Goal: Find specific page/section: Locate a particular part of the current website

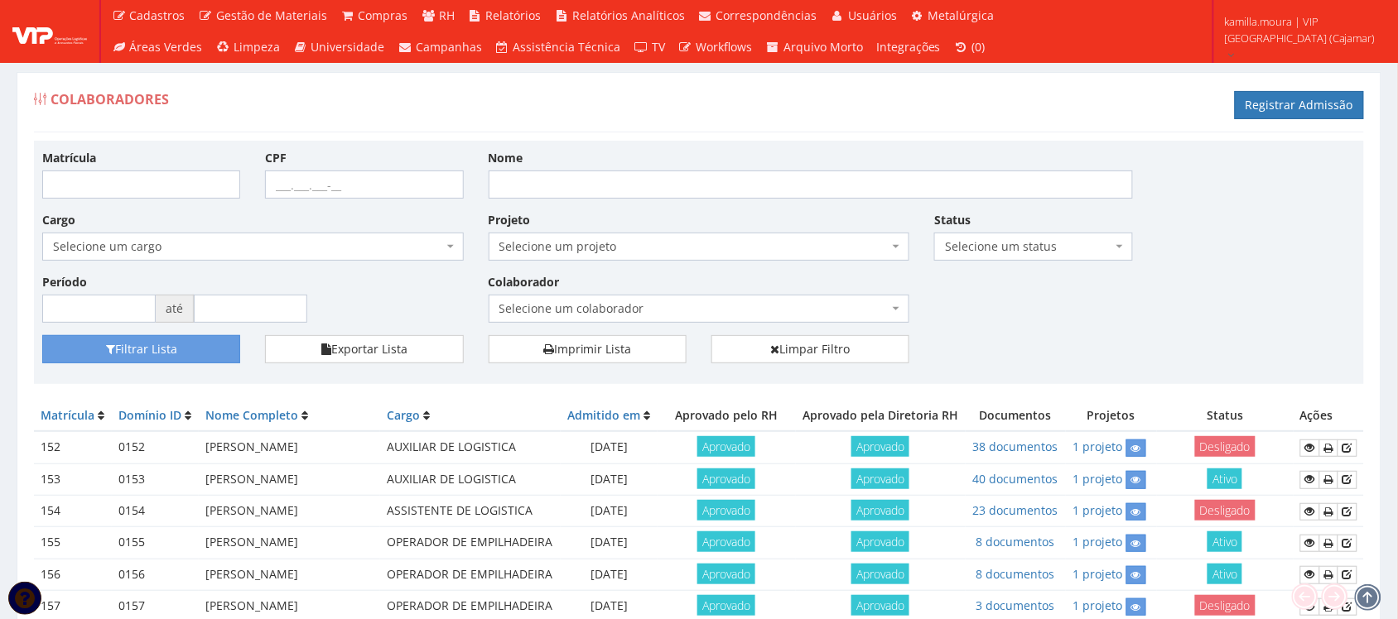
click at [1322, 291] on div "Matrícula CPF Nome Cargo Selecione um cargo G1046 D0029 - 4110-05 - AGENTE DE A…" at bounding box center [699, 242] width 1338 height 186
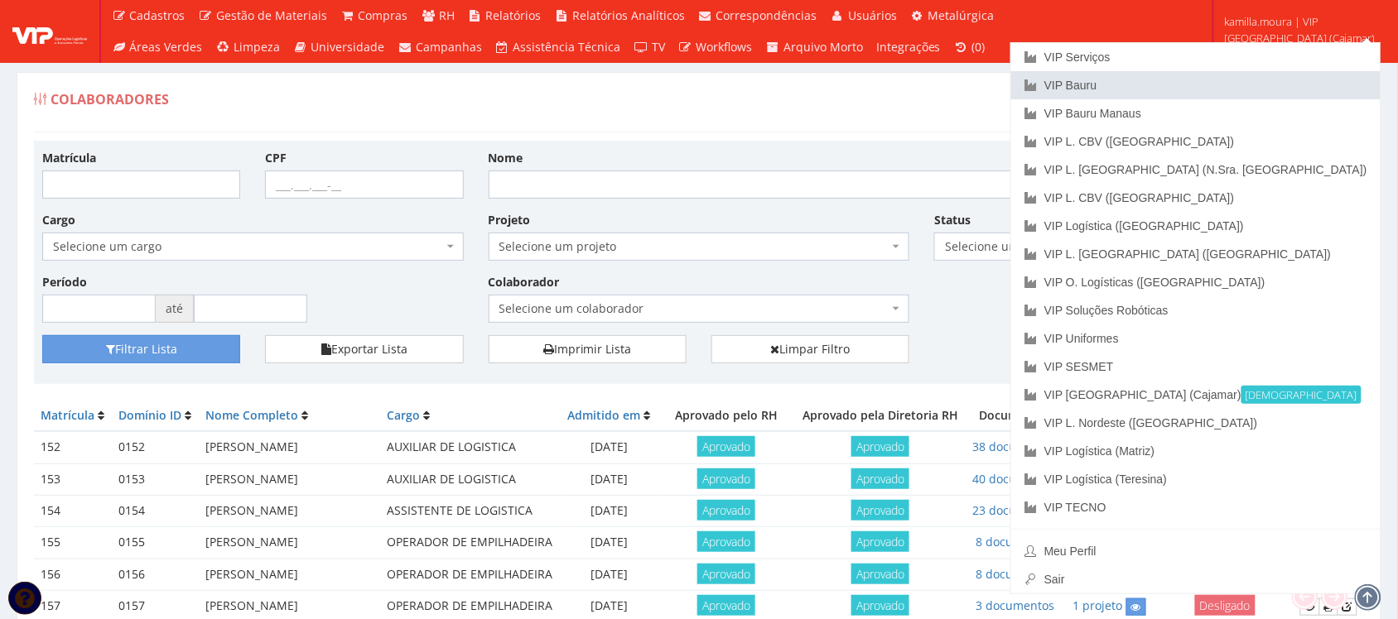
click at [1265, 76] on link "VIP Bauru" at bounding box center [1195, 85] width 369 height 28
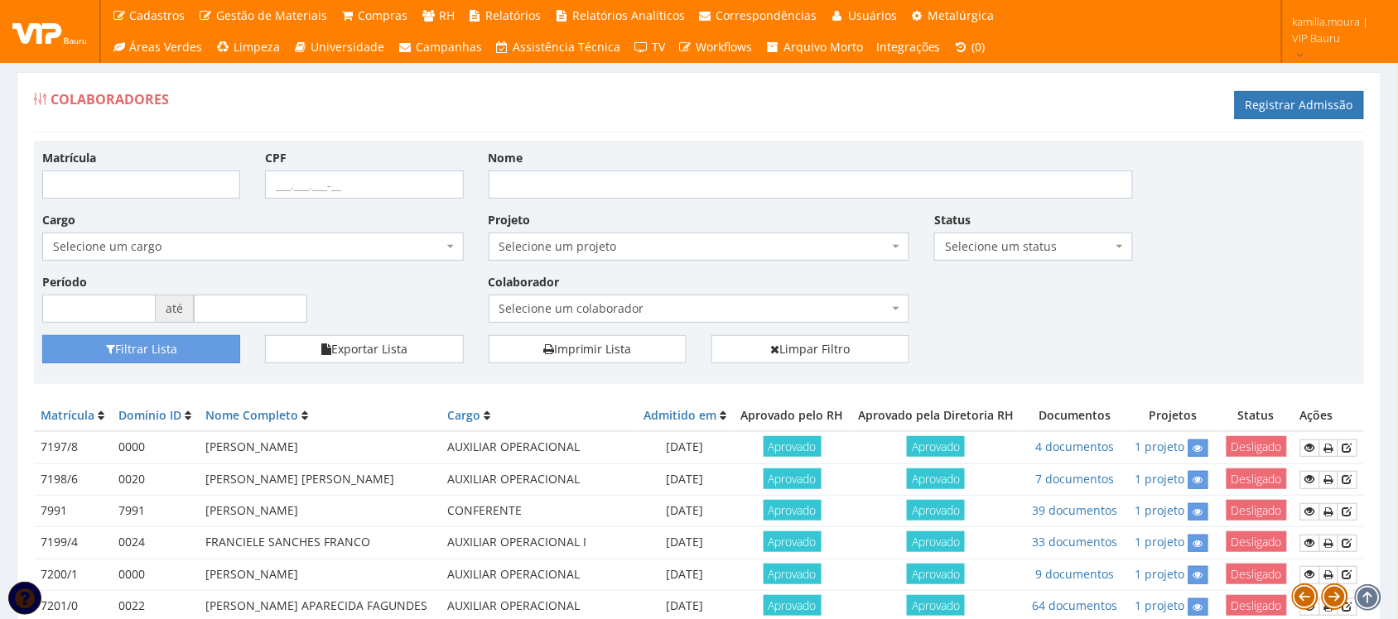
click at [723, 299] on span "Selecione um colaborador" at bounding box center [699, 309] width 421 height 28
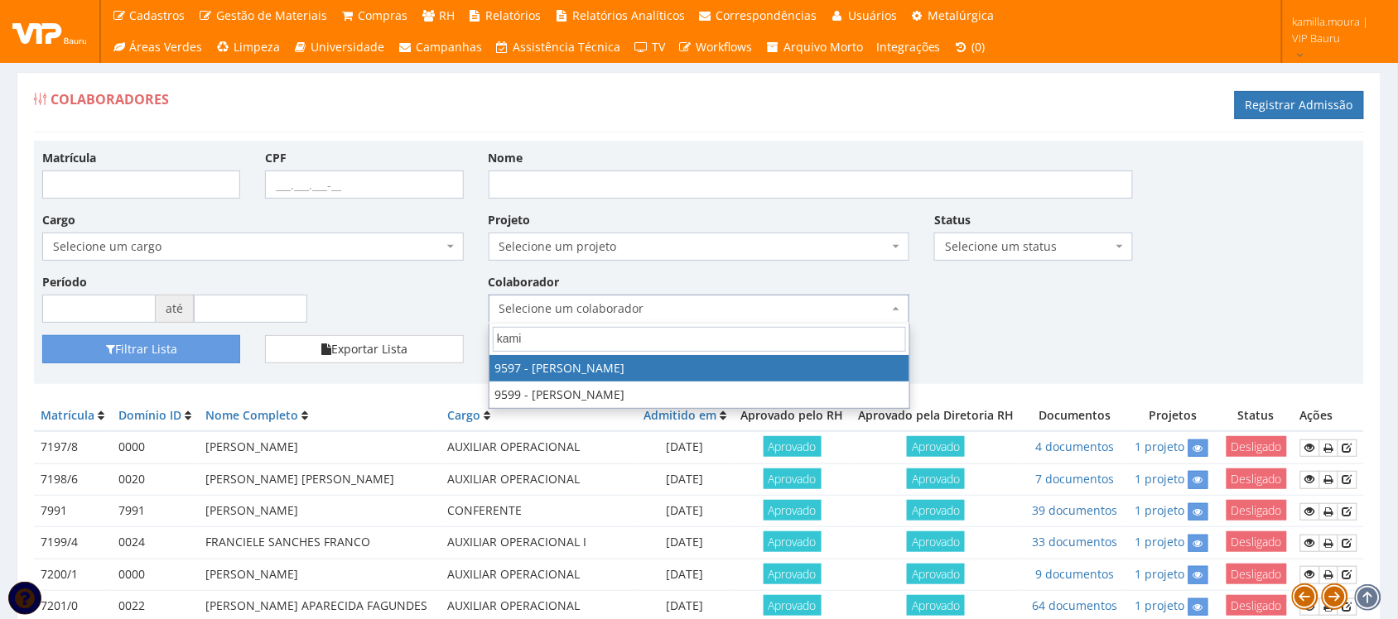
type input "kamil"
select select "3767"
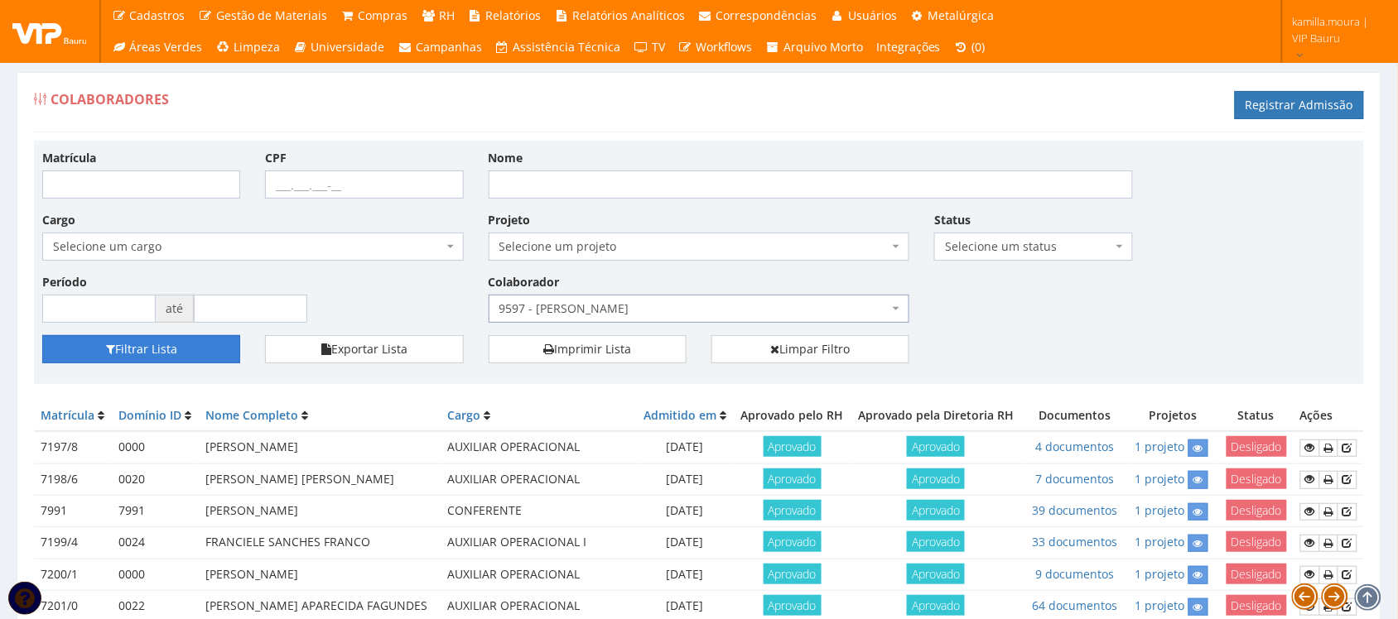
click at [187, 345] on button "Filtrar Lista" at bounding box center [141, 349] width 198 height 28
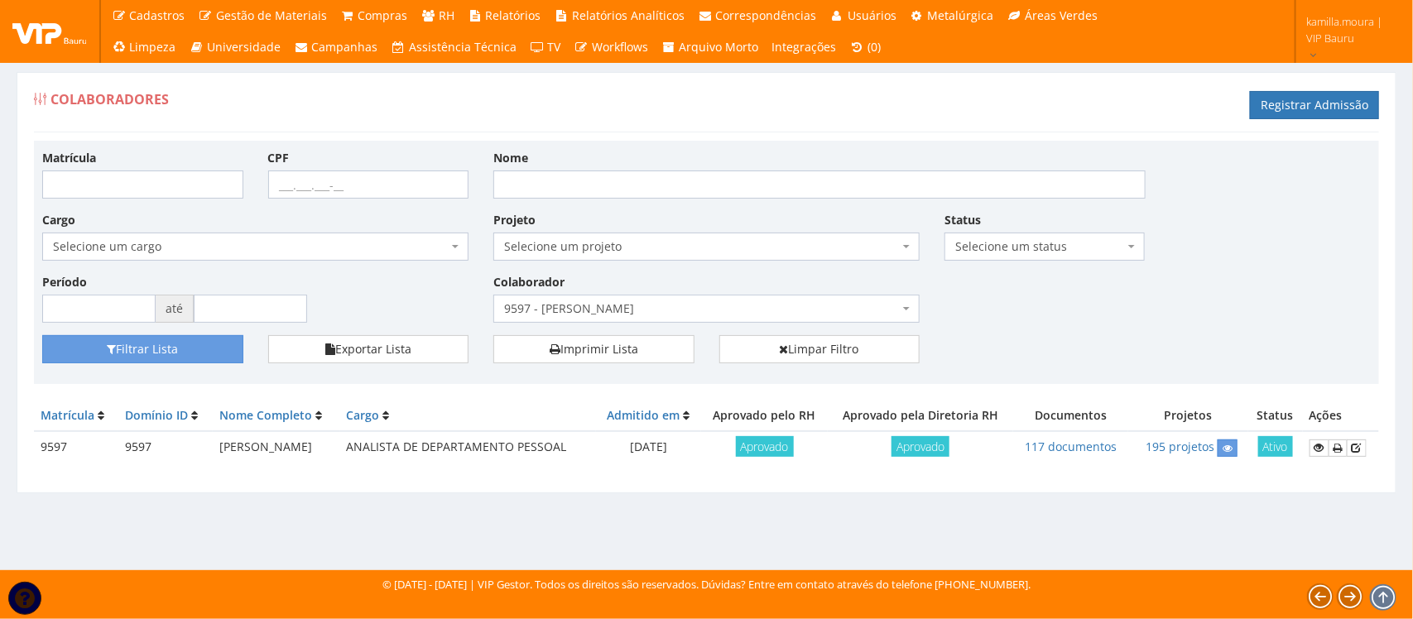
click at [1073, 437] on td "117 documentos" at bounding box center [1071, 447] width 115 height 32
click at [1068, 441] on link "117 documentos" at bounding box center [1071, 447] width 92 height 16
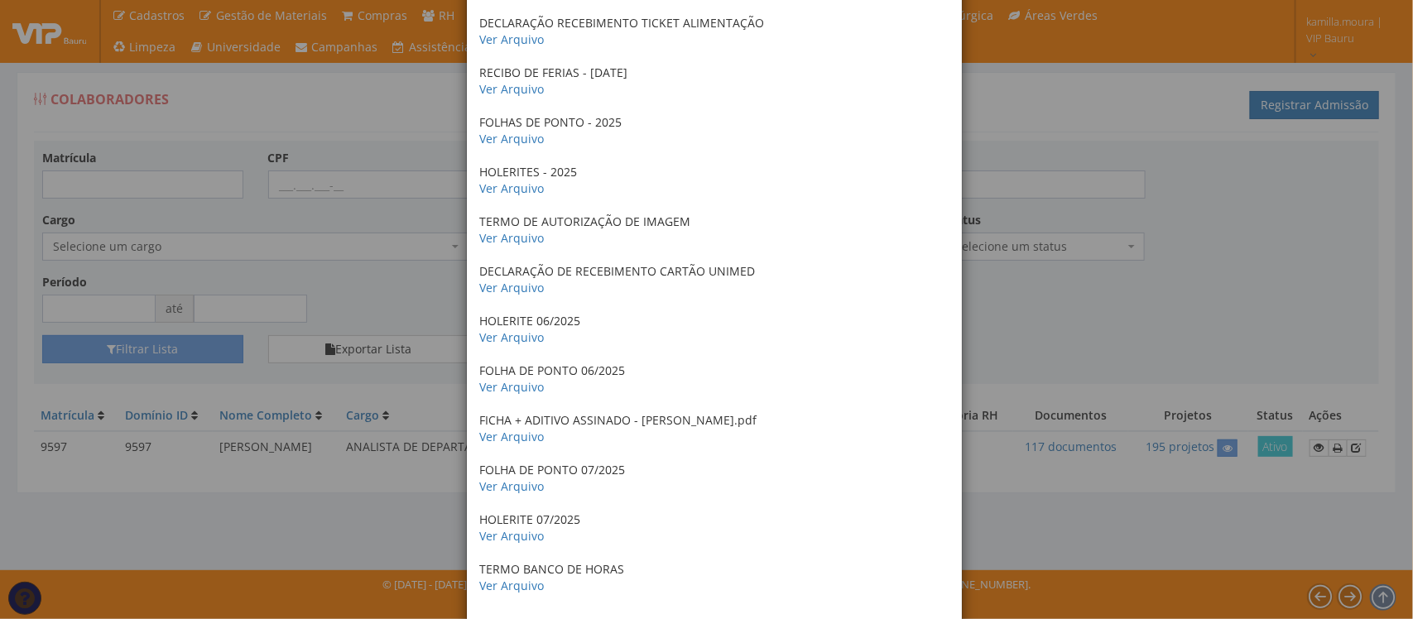
scroll to position [5412, 0]
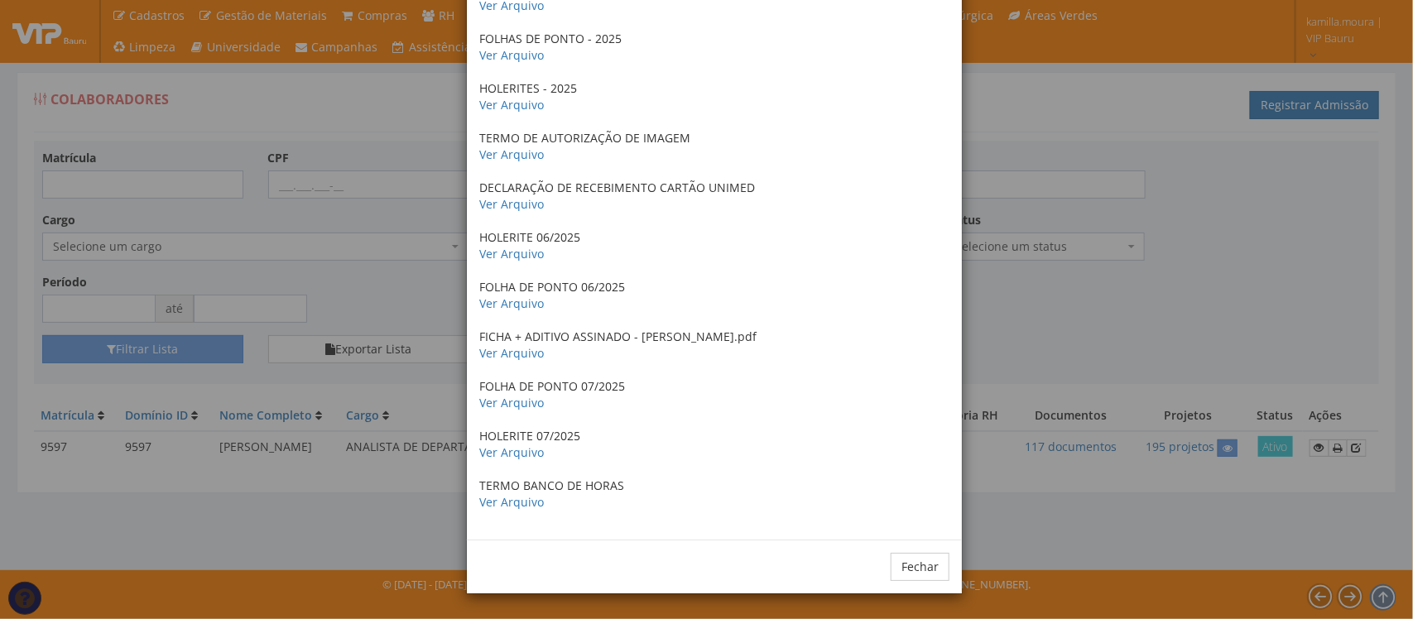
click at [1043, 344] on div "× Documentos / Colaborador: 9597 - [PERSON_NAME] OS Ver Arquivo POP Ver Arquivo…" at bounding box center [706, 309] width 1413 height 619
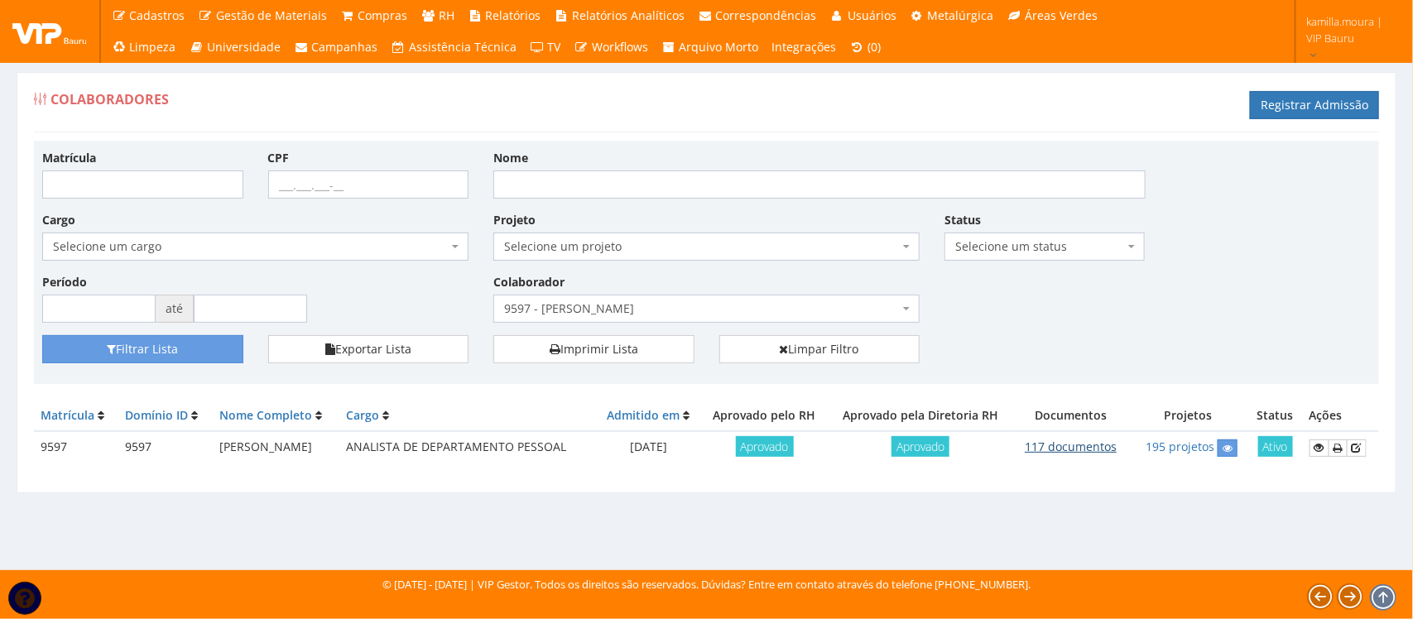
click at [1052, 448] on link "117 documentos" at bounding box center [1071, 447] width 92 height 16
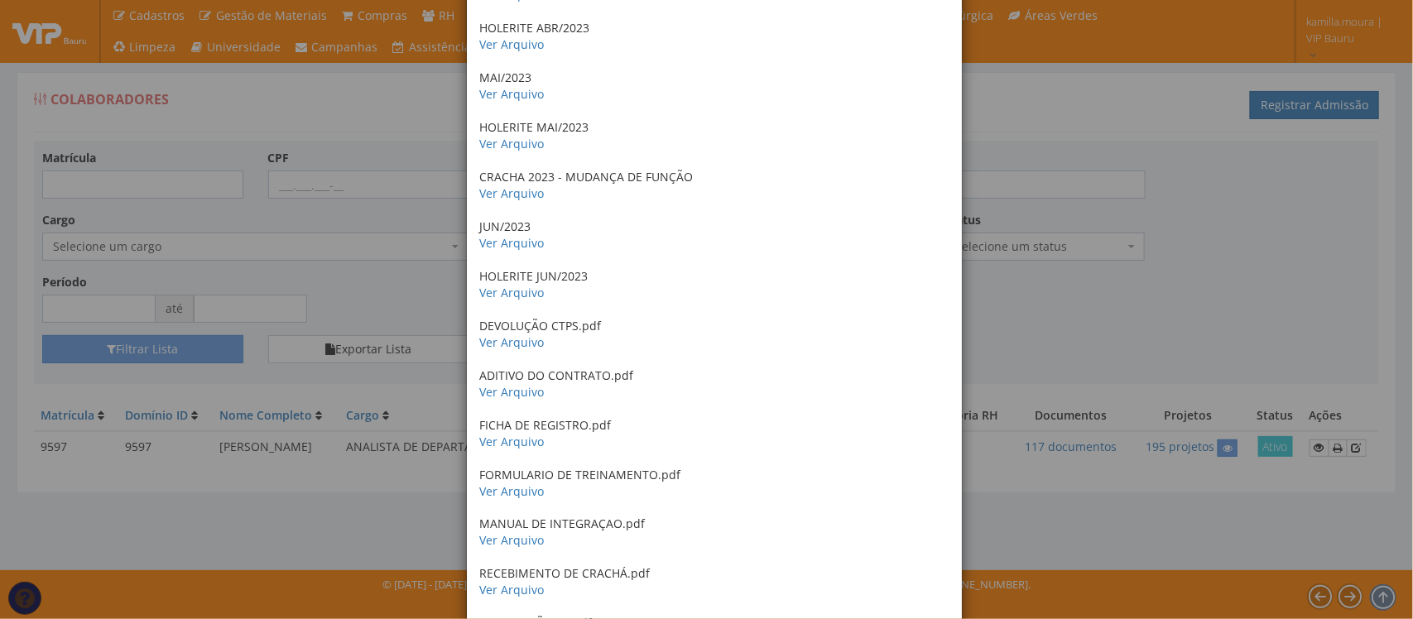
scroll to position [3416, 0]
